Goal: Transaction & Acquisition: Purchase product/service

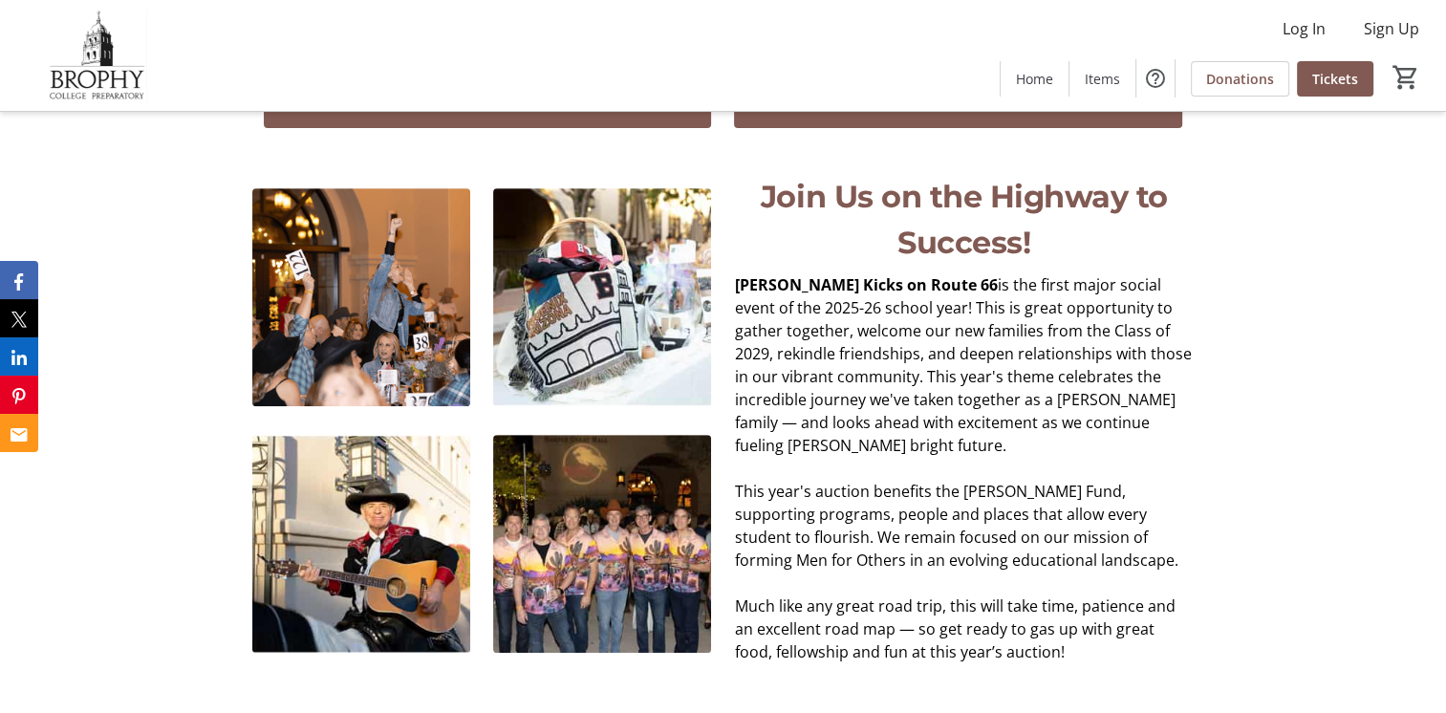
scroll to position [459, 0]
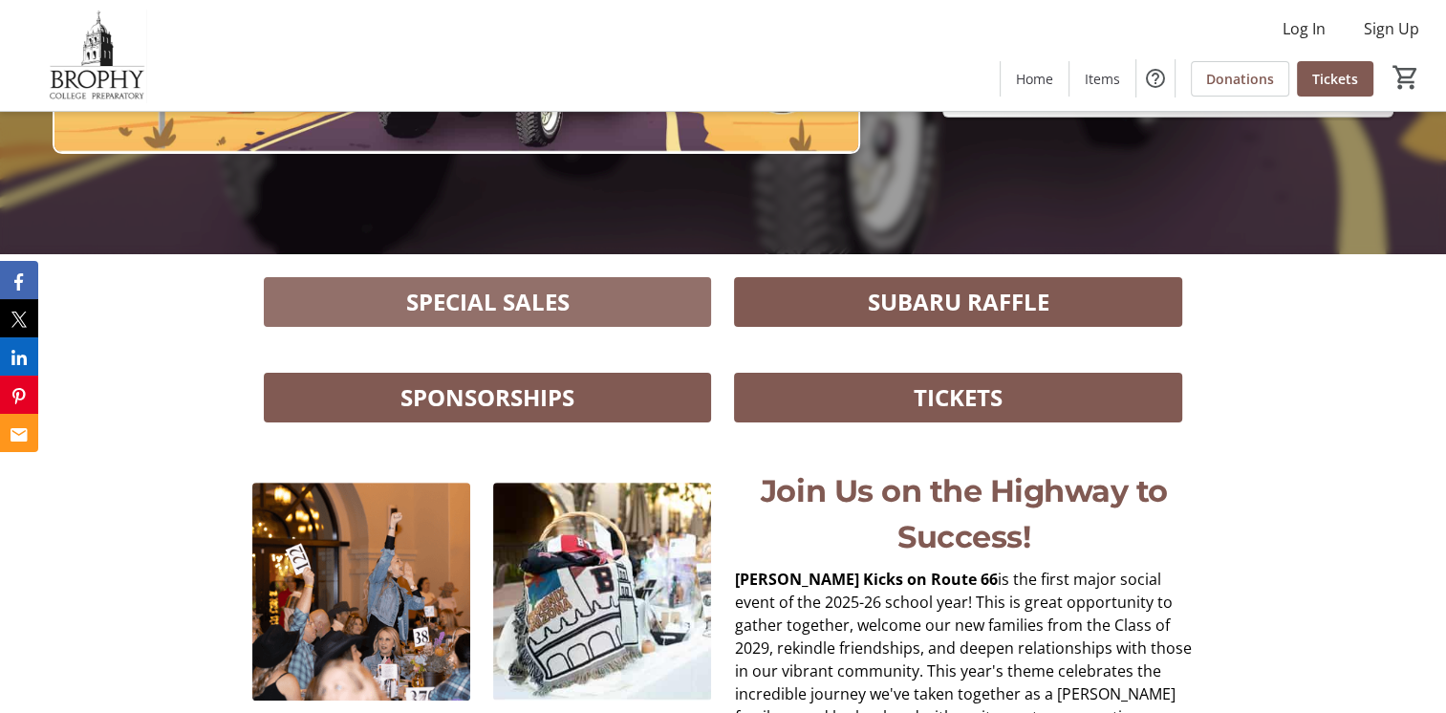
click at [550, 294] on span "SPECIAL SALES" at bounding box center [487, 302] width 163 height 34
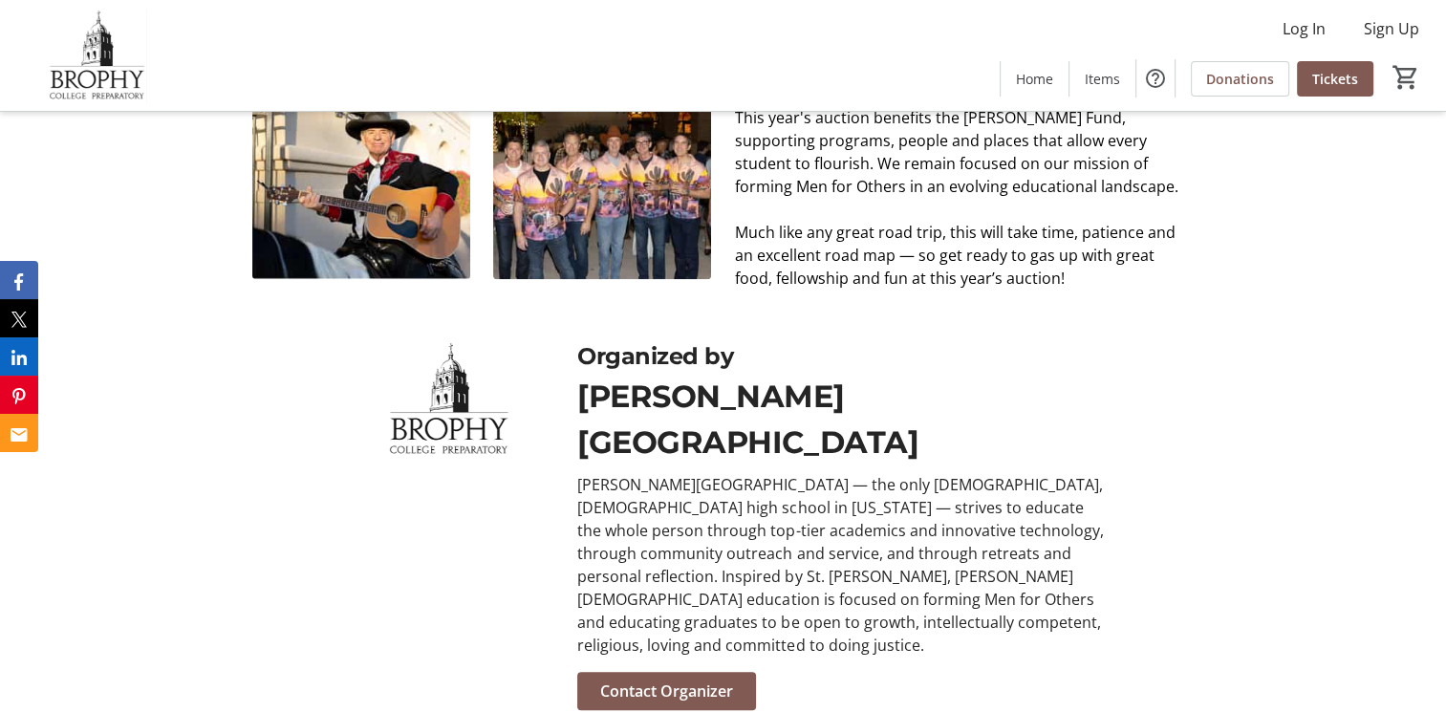
scroll to position [1128, 0]
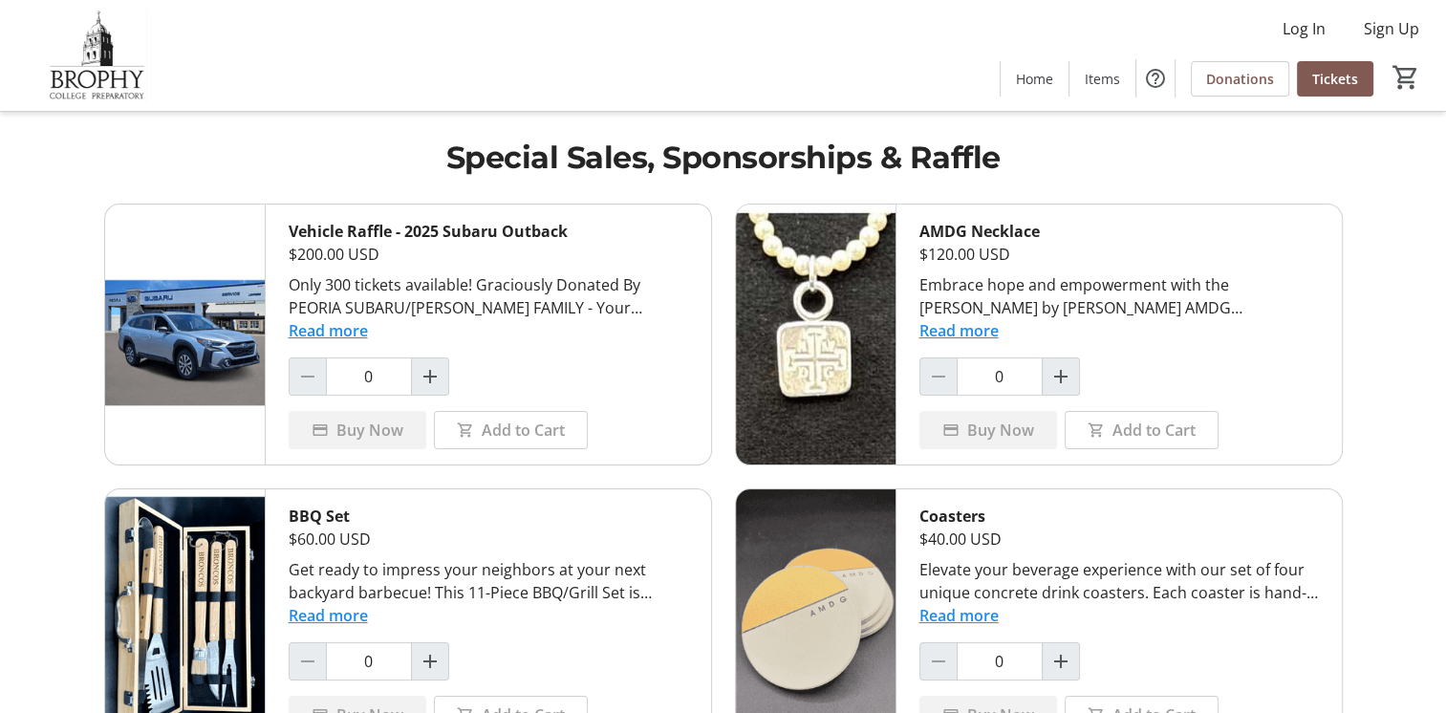
click at [972, 330] on button "Read more" at bounding box center [958, 330] width 79 height 23
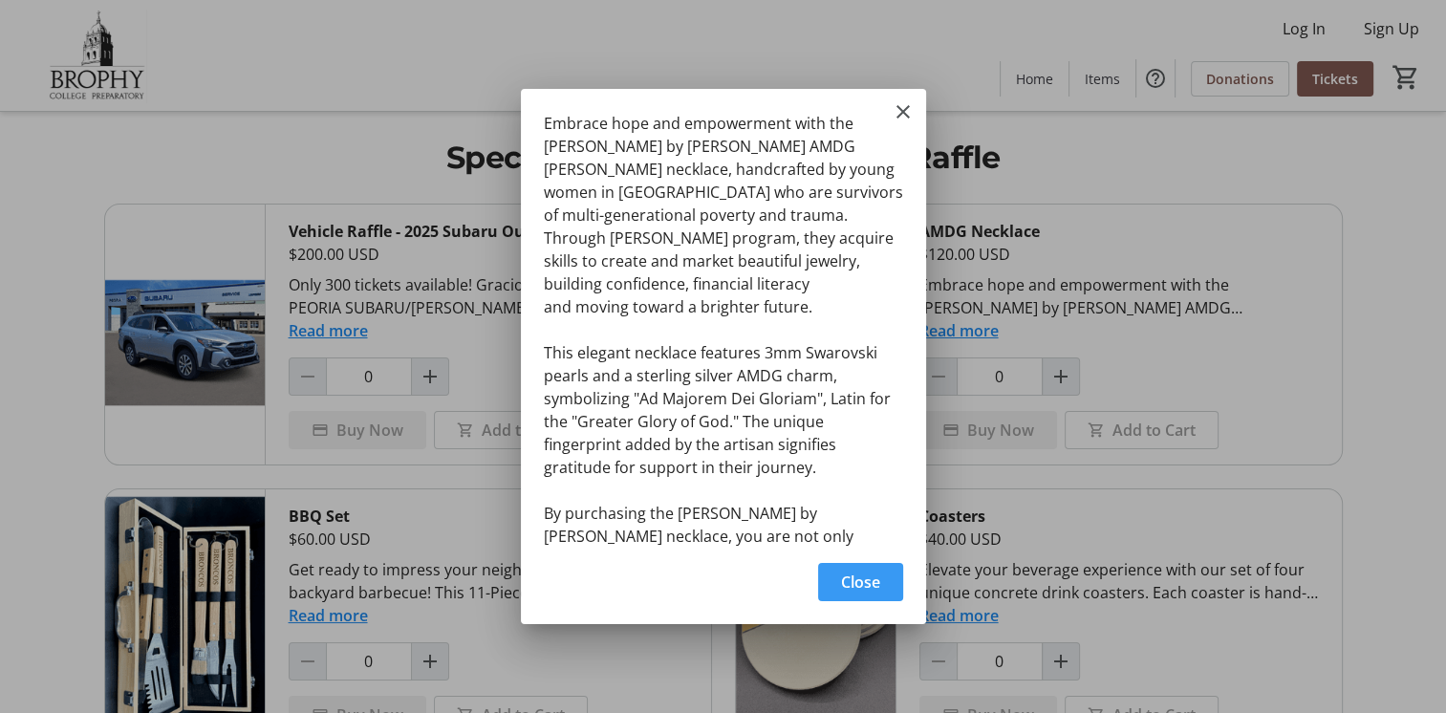
scroll to position [53, 0]
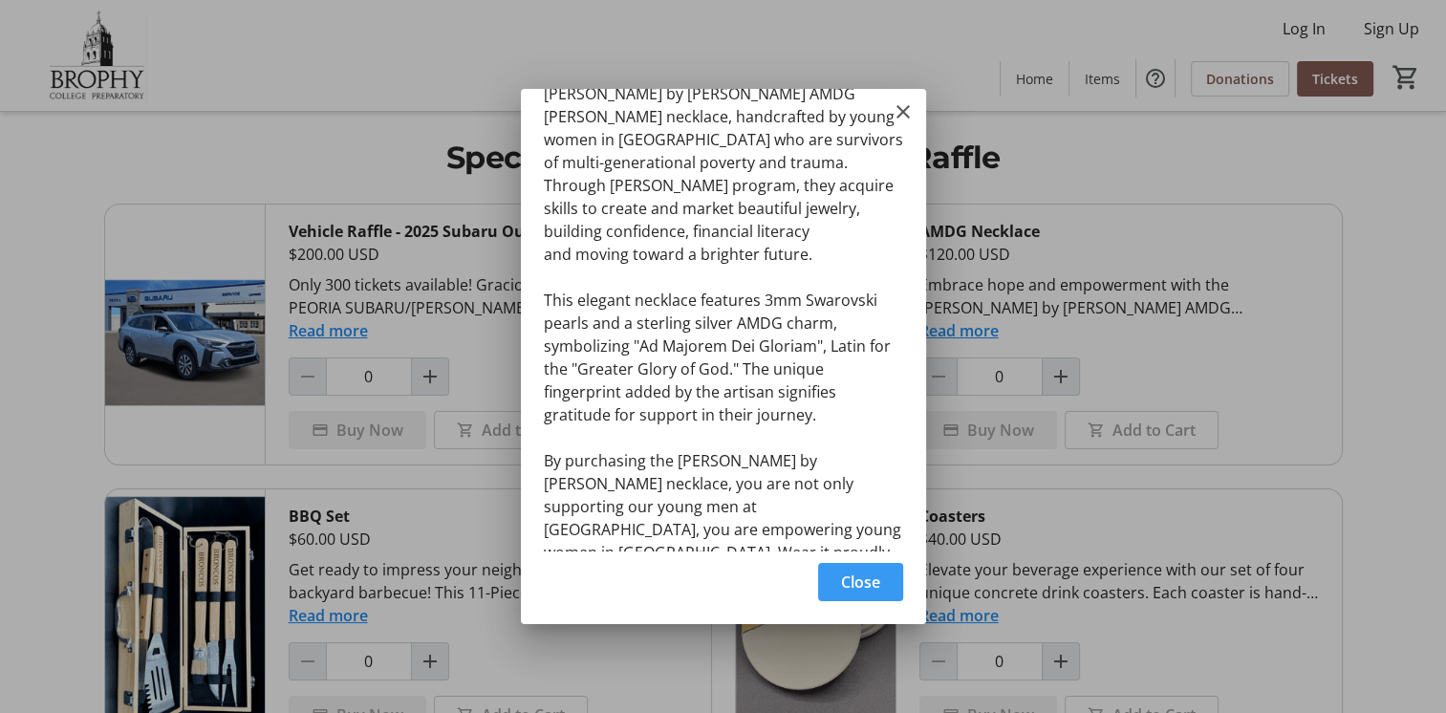
click at [879, 578] on span "Close" at bounding box center [860, 582] width 39 height 23
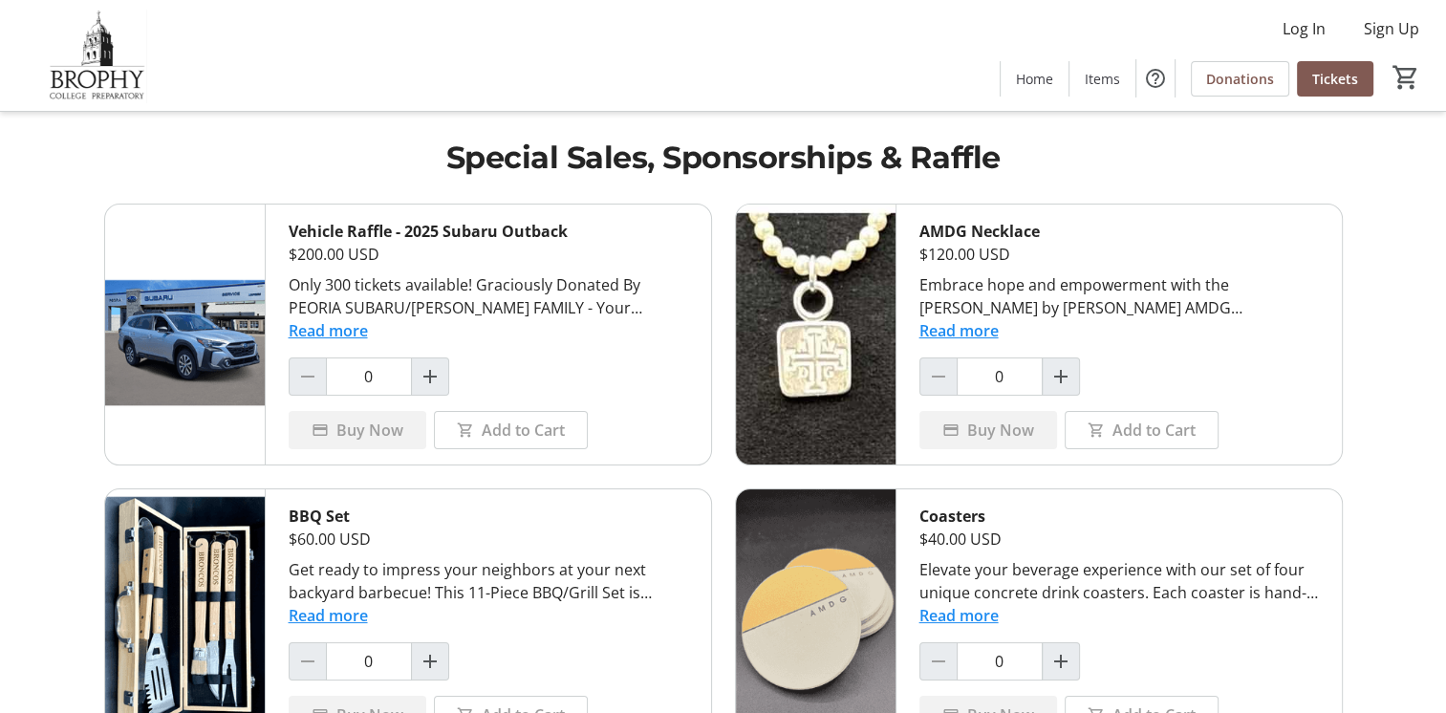
click at [807, 342] on img at bounding box center [816, 335] width 160 height 260
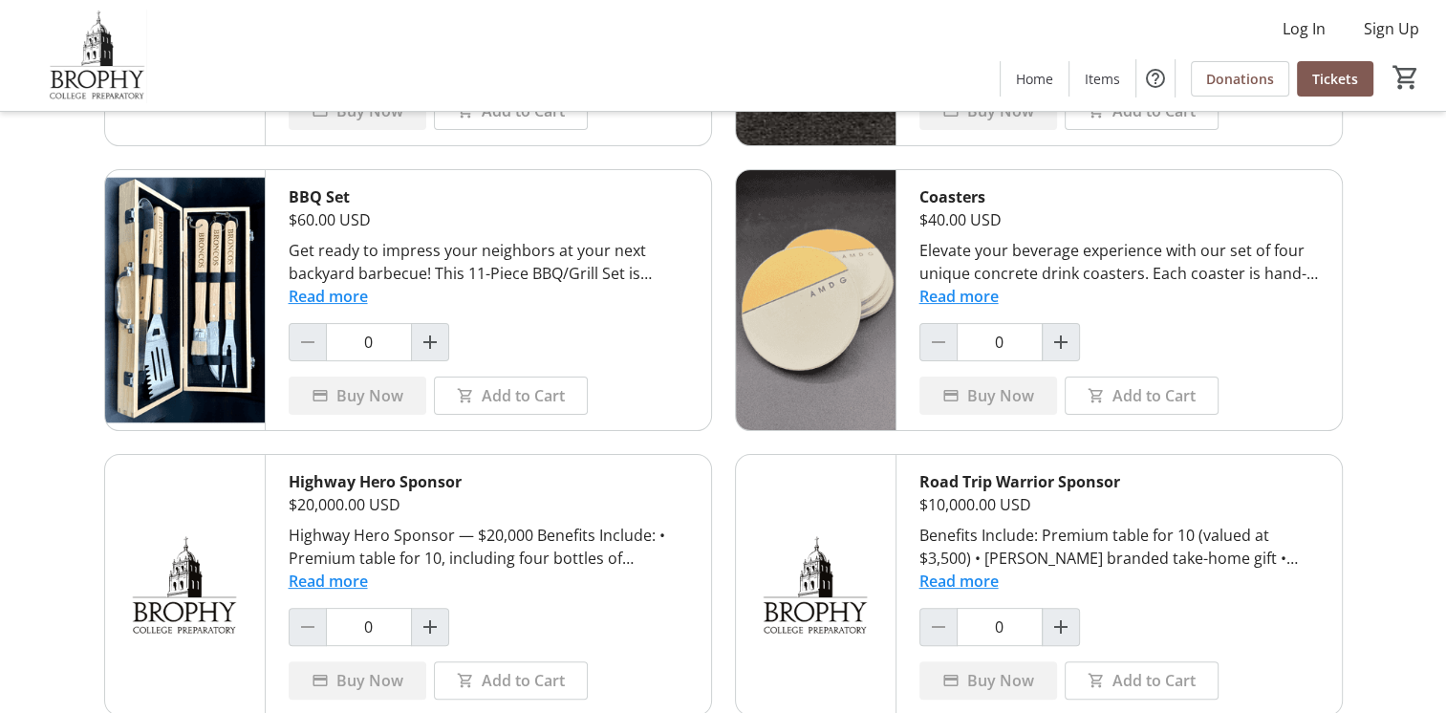
scroll to position [287, 0]
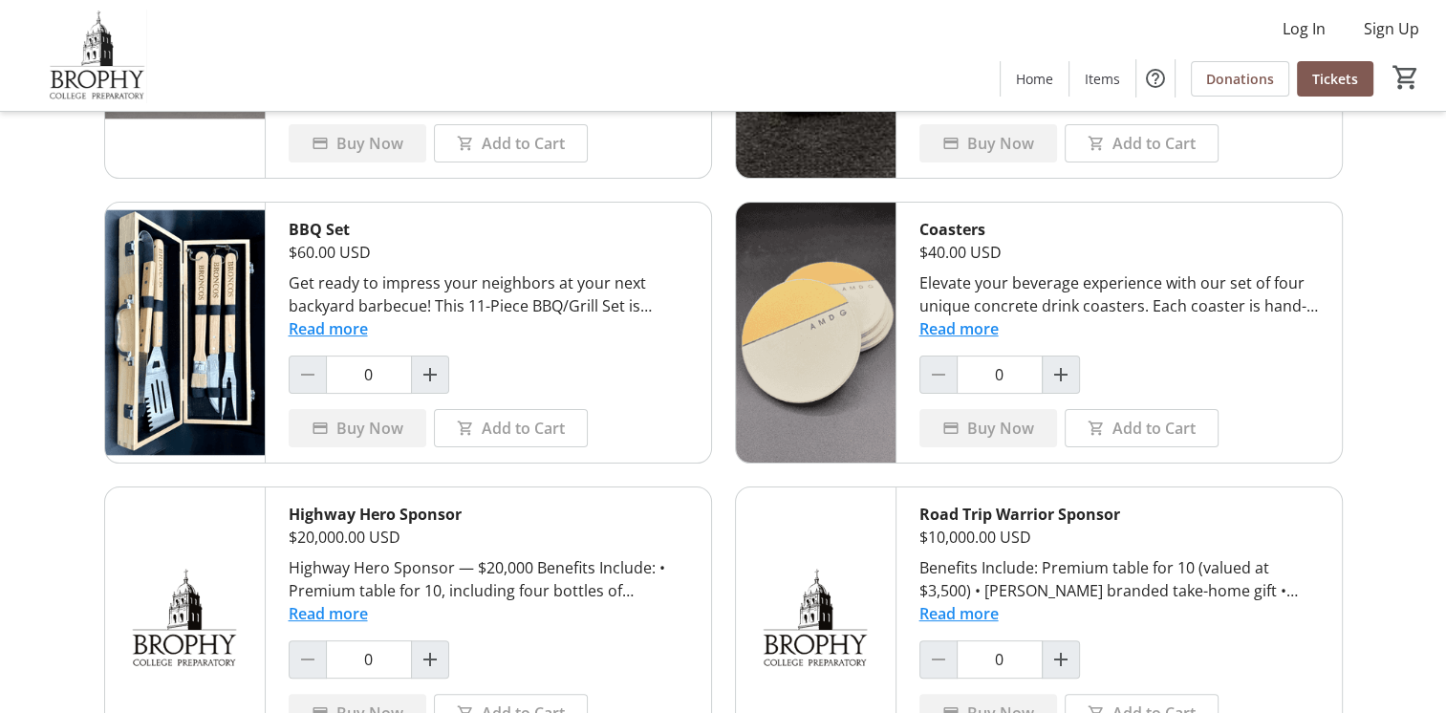
click at [937, 327] on button "Read more" at bounding box center [958, 328] width 79 height 23
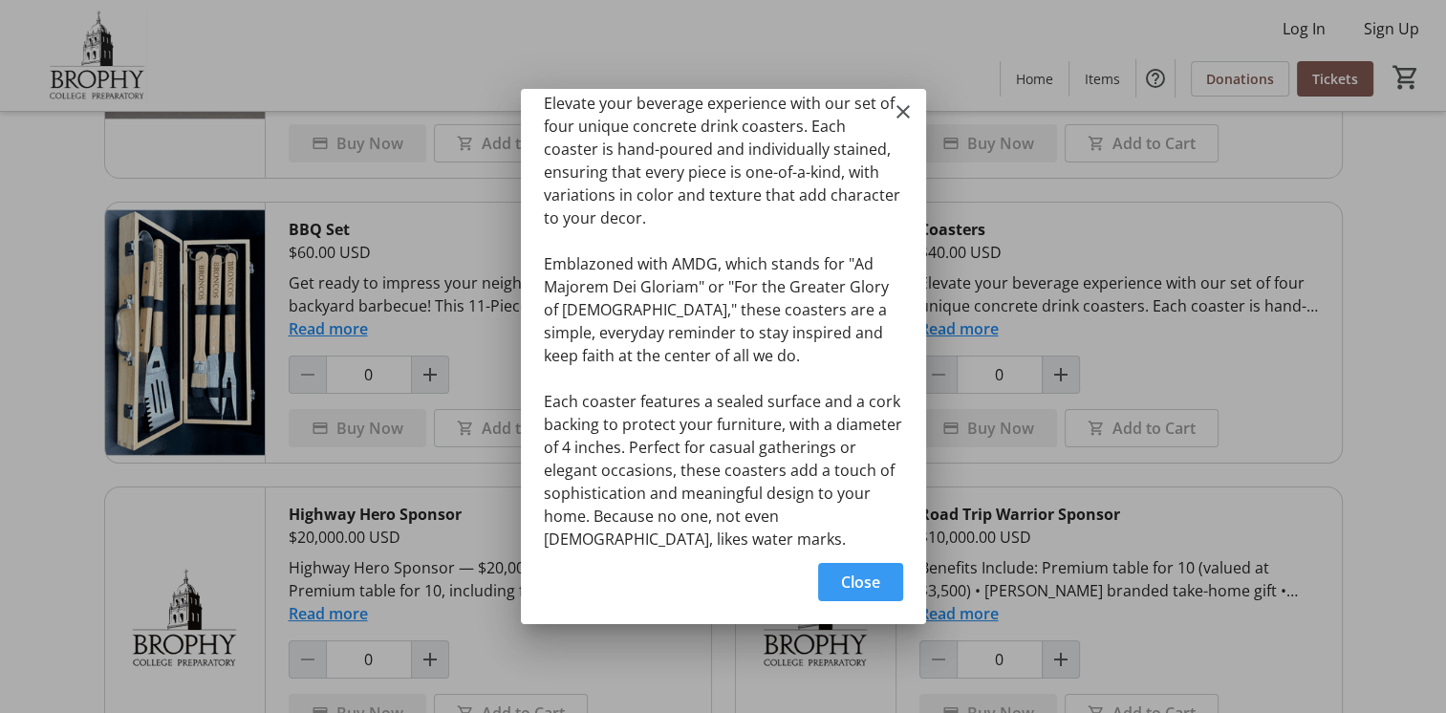
scroll to position [30, 0]
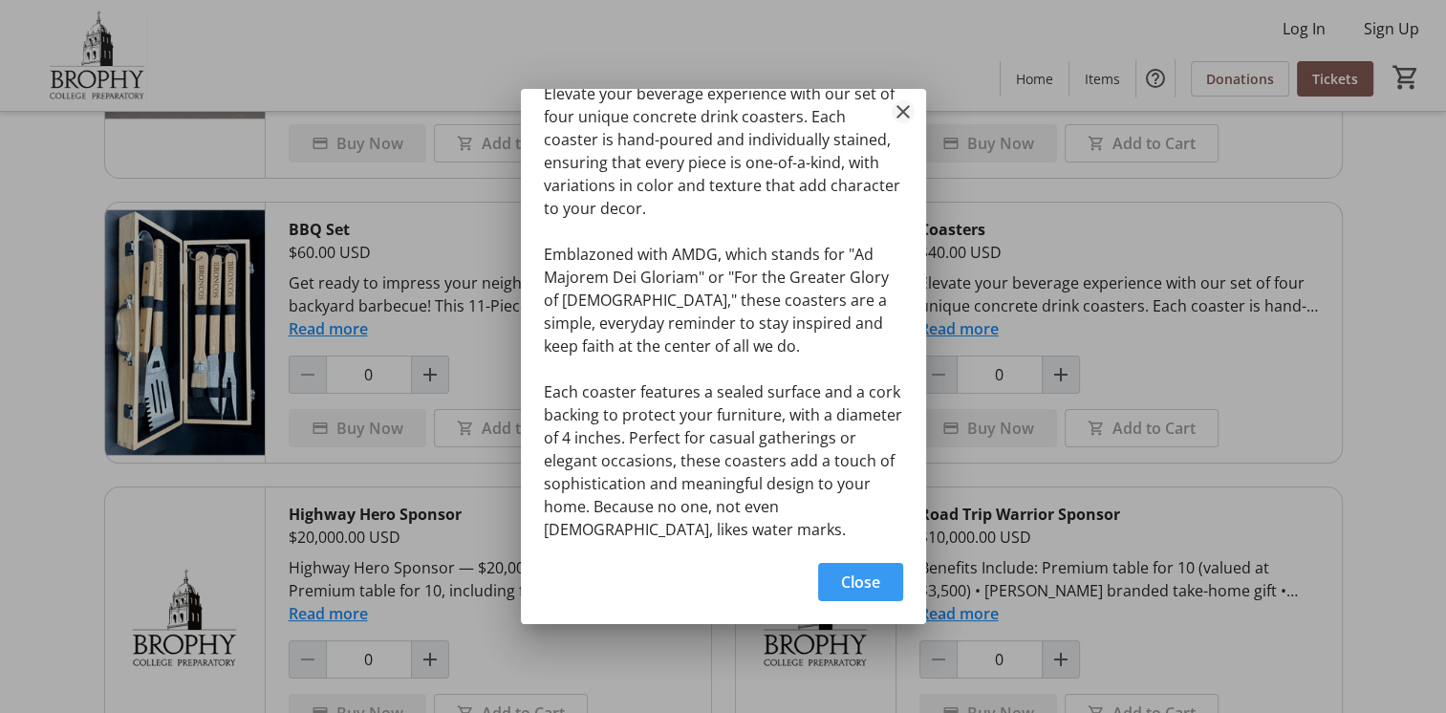
click at [898, 113] on mat-icon "Close" at bounding box center [903, 111] width 23 height 23
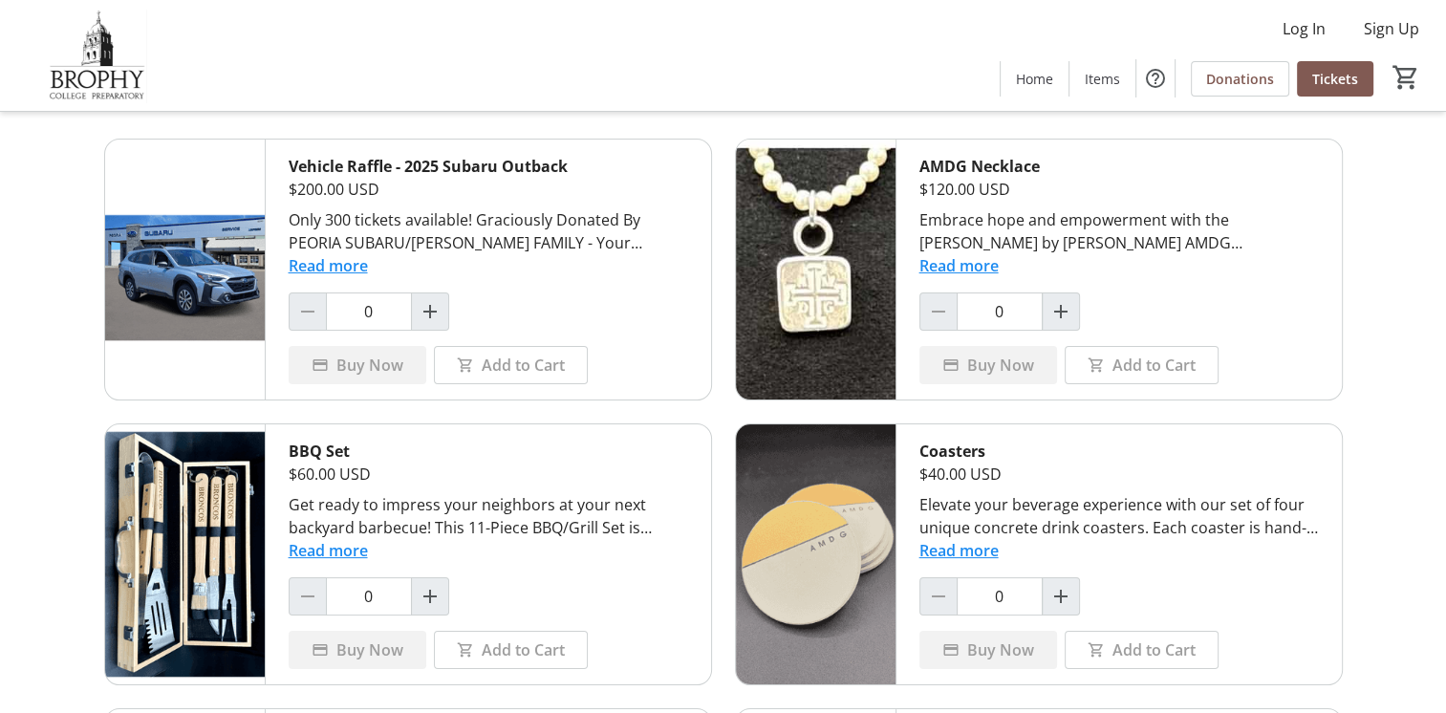
scroll to position [96, 0]
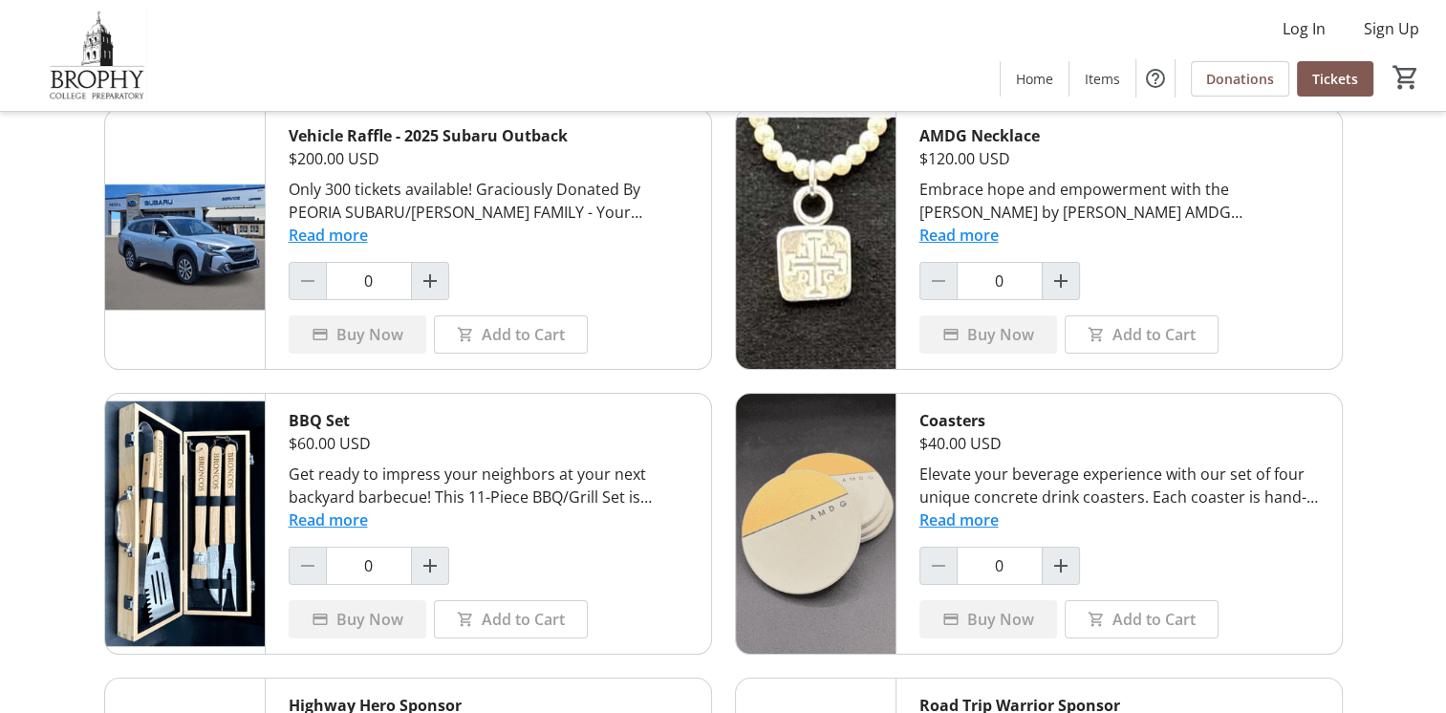
click at [964, 514] on button "Read more" at bounding box center [958, 519] width 79 height 23
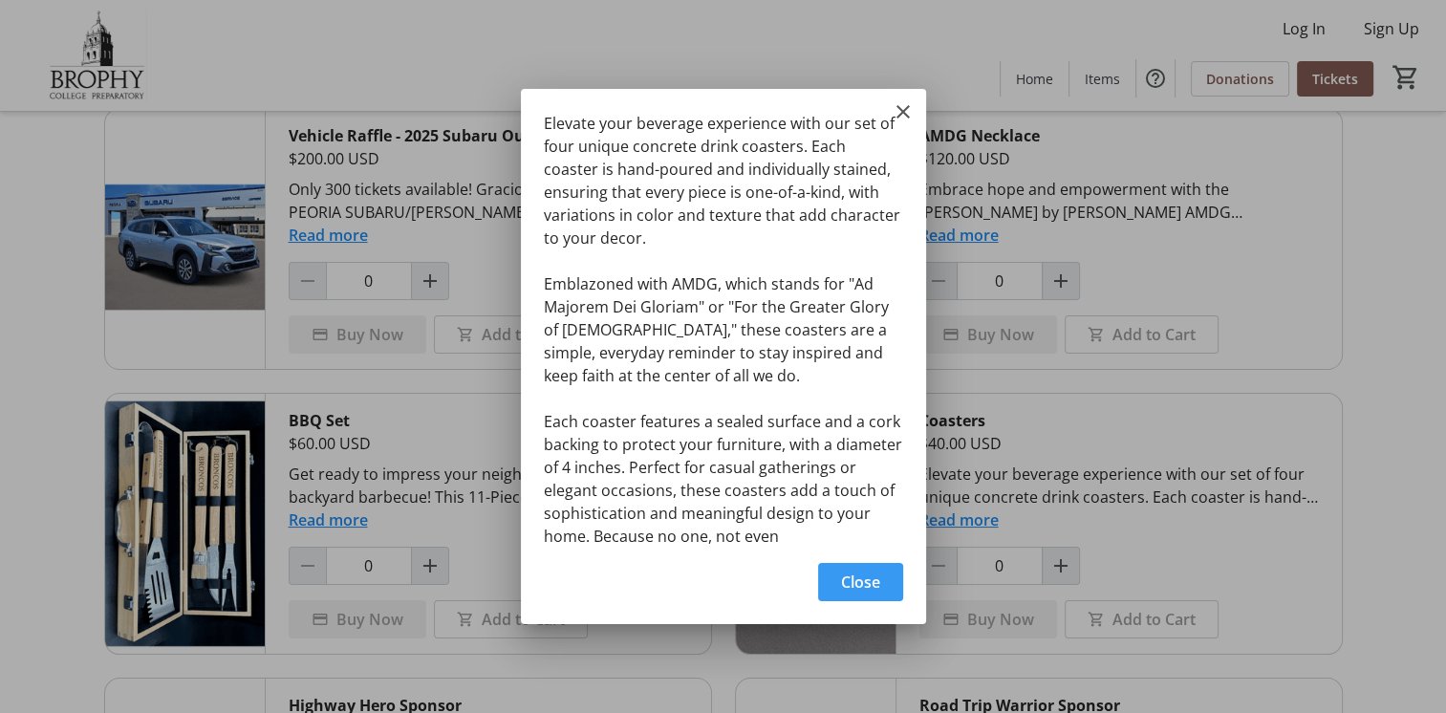
scroll to position [30, 0]
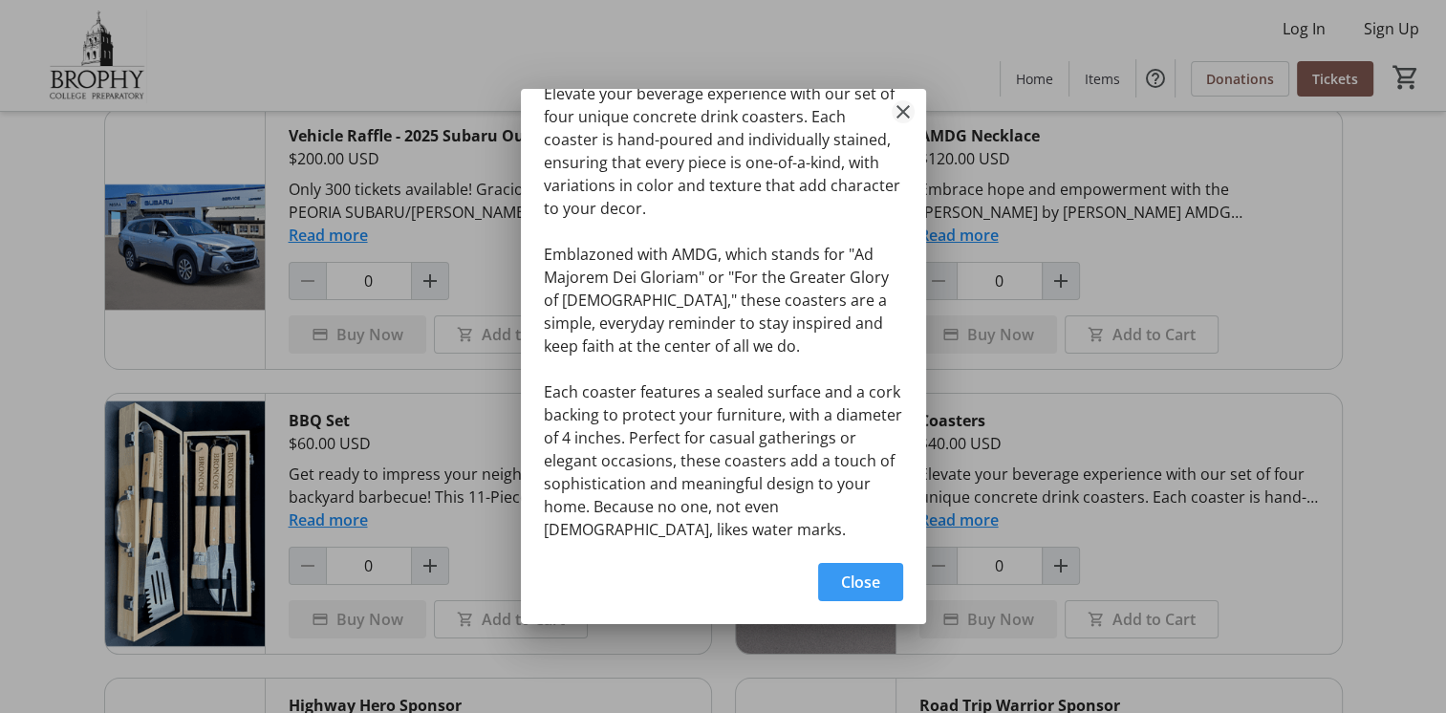
click at [901, 109] on mat-icon "Close" at bounding box center [903, 111] width 23 height 23
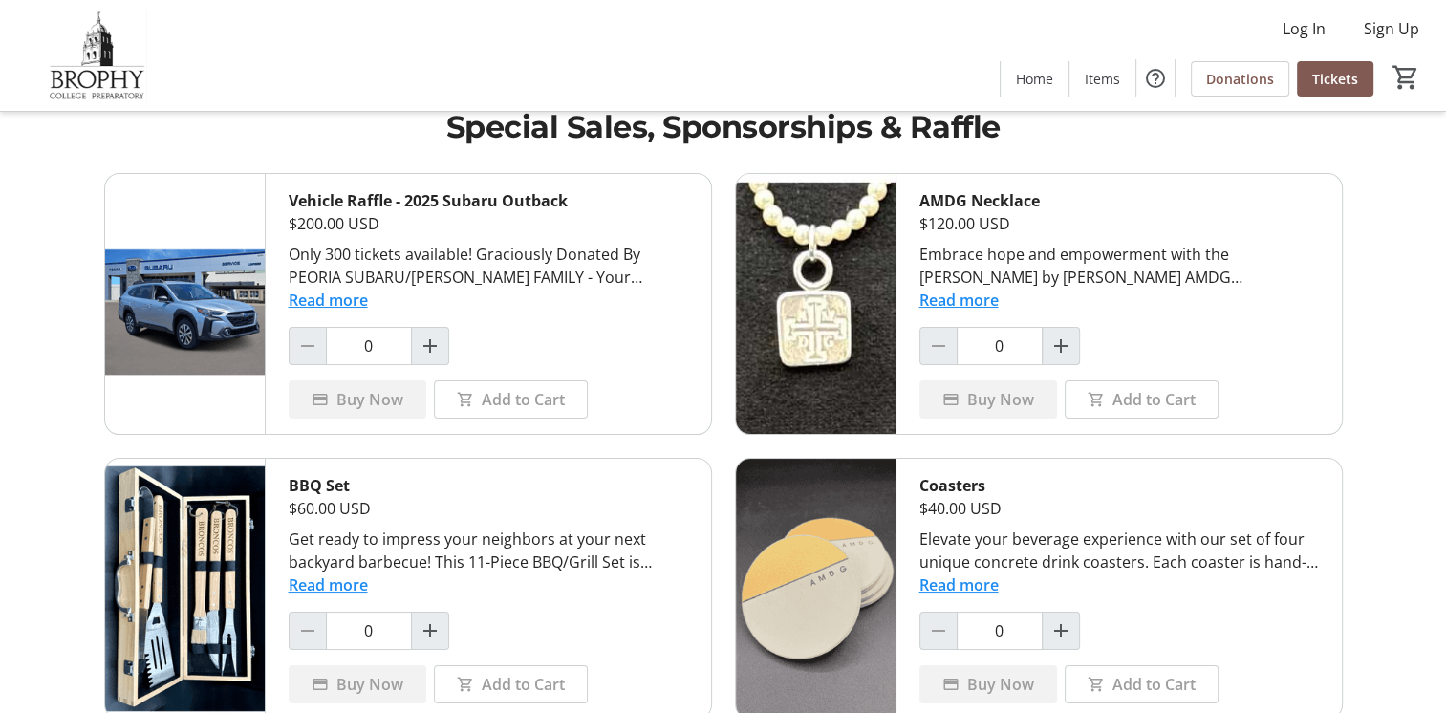
scroll to position [0, 0]
